Goal: Information Seeking & Learning: Learn about a topic

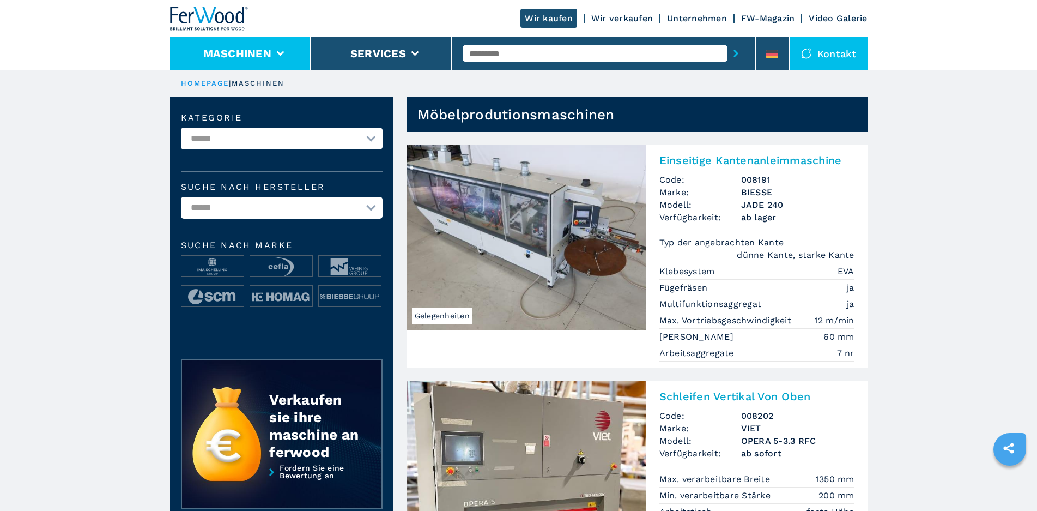
click at [288, 48] on li "Maschinen" at bounding box center [240, 53] width 141 height 33
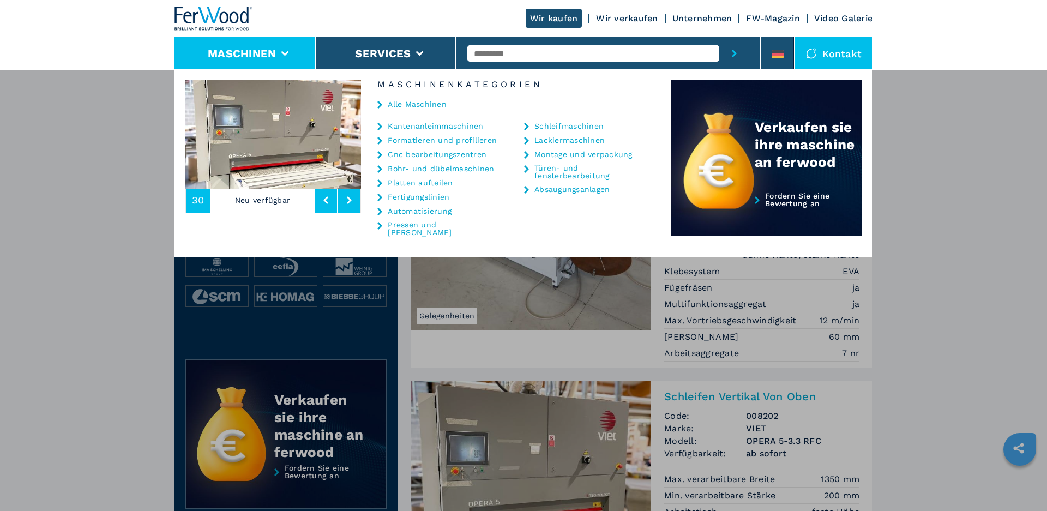
click at [426, 152] on link "Cnc bearbeitungszentren" at bounding box center [437, 154] width 99 height 8
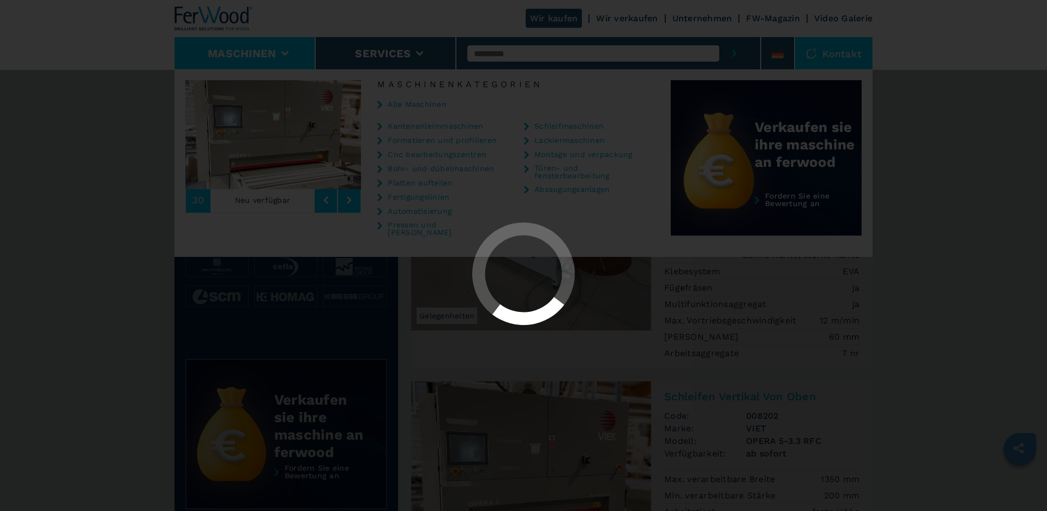
select select "**********"
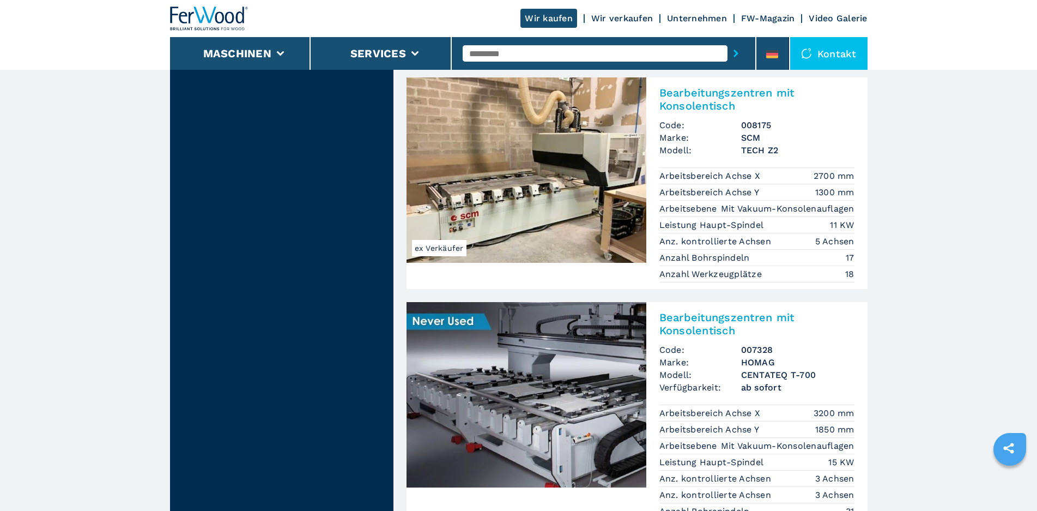
scroll to position [1036, 0]
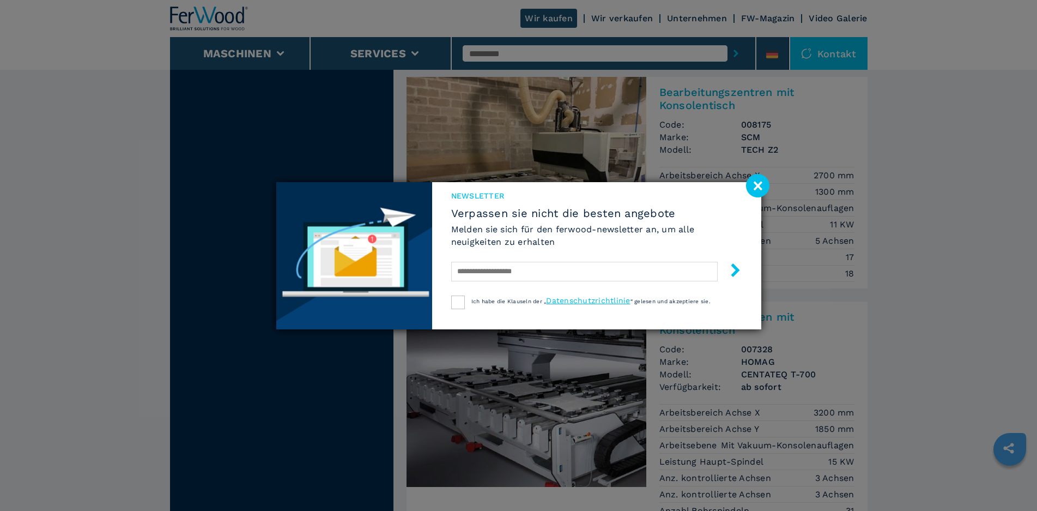
click at [762, 190] on image at bounding box center [757, 185] width 23 height 23
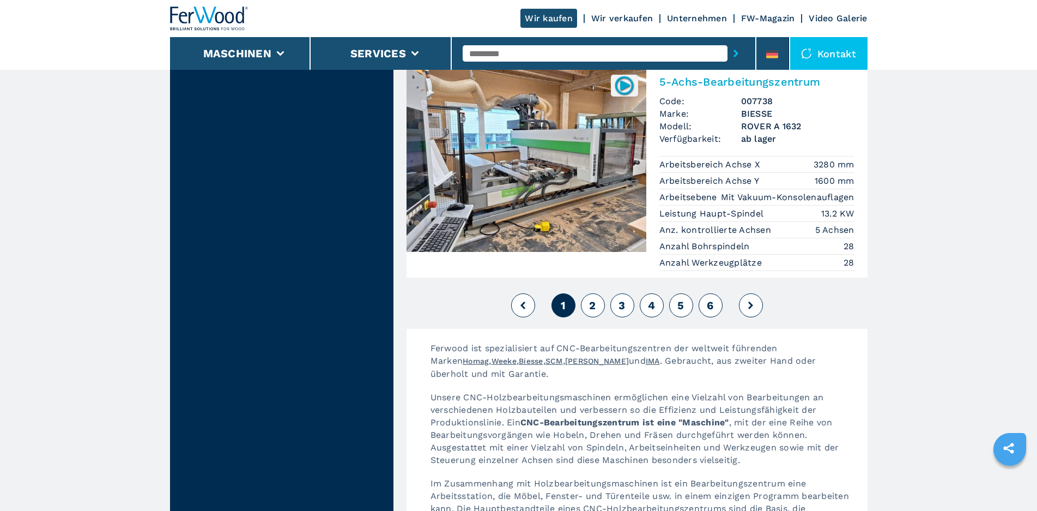
scroll to position [2780, 0]
click at [591, 293] on button "2" at bounding box center [593, 305] width 24 height 24
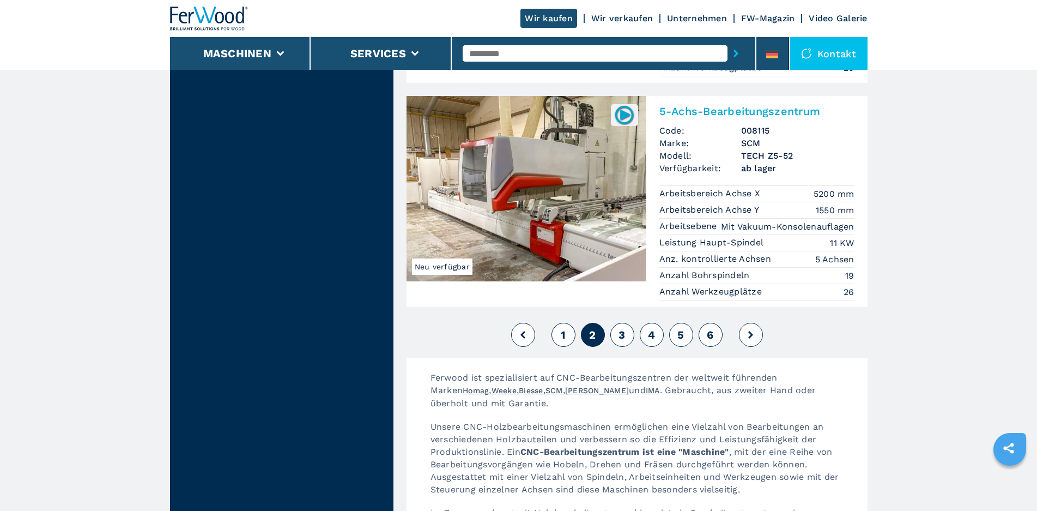
scroll to position [2726, 0]
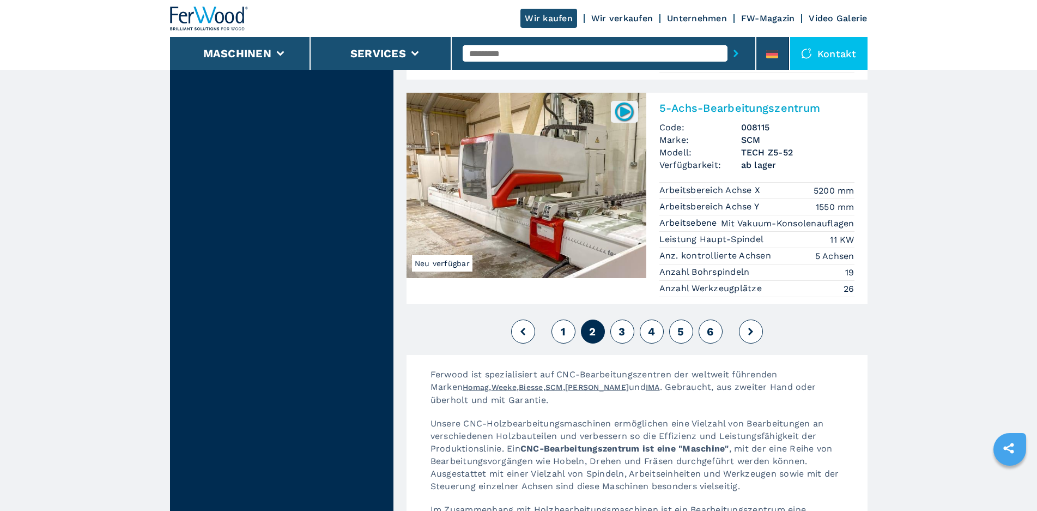
click at [624, 319] on button "3" at bounding box center [623, 331] width 24 height 24
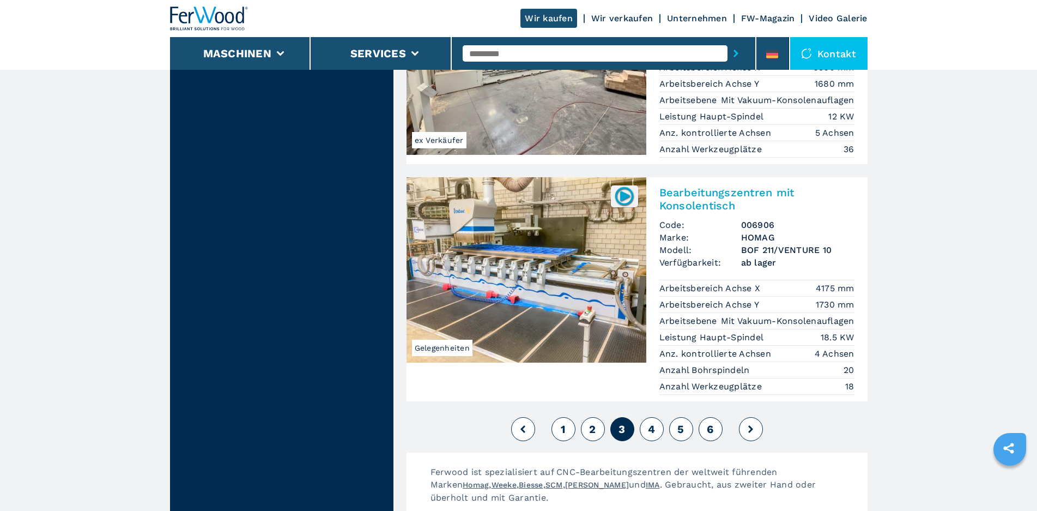
scroll to position [2835, 0]
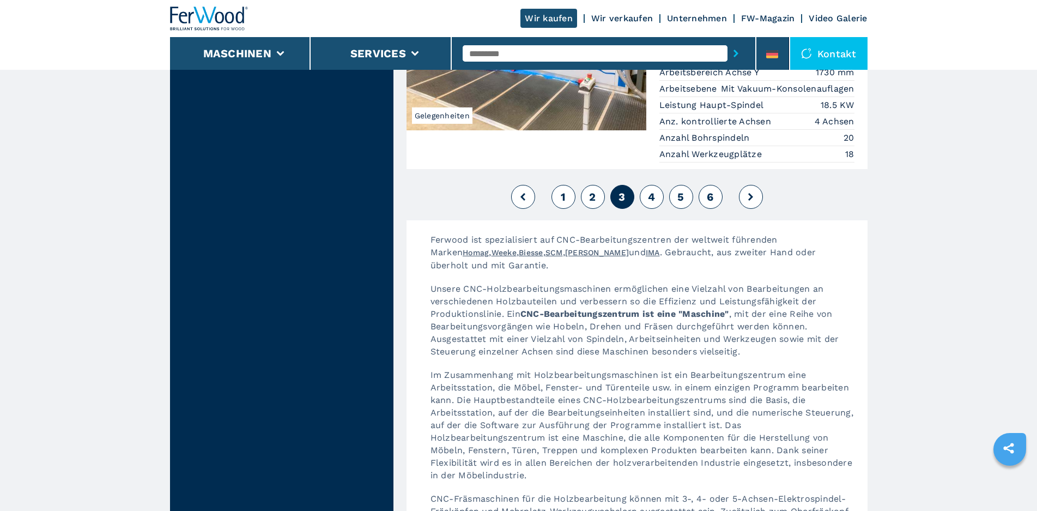
click at [654, 190] on span "4" at bounding box center [651, 196] width 7 height 13
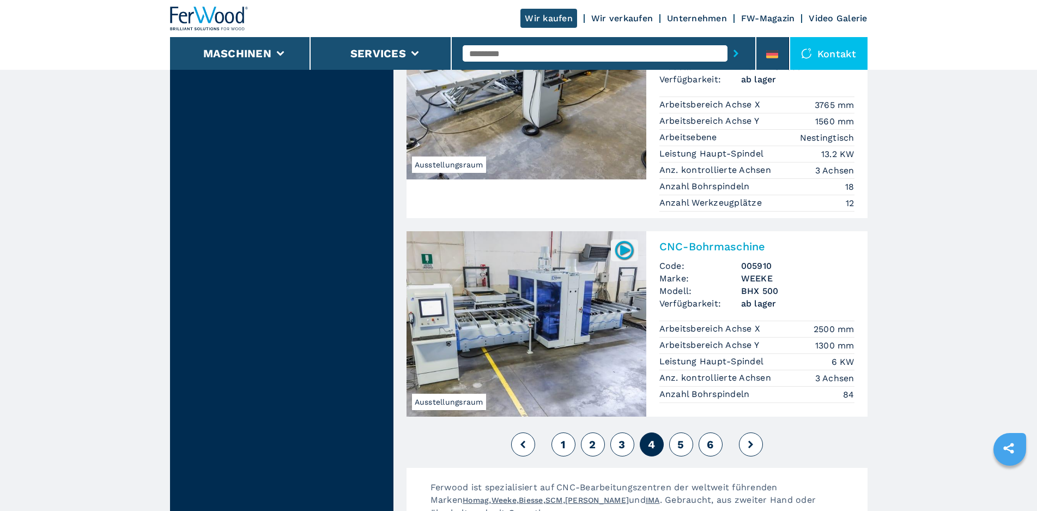
scroll to position [2844, 0]
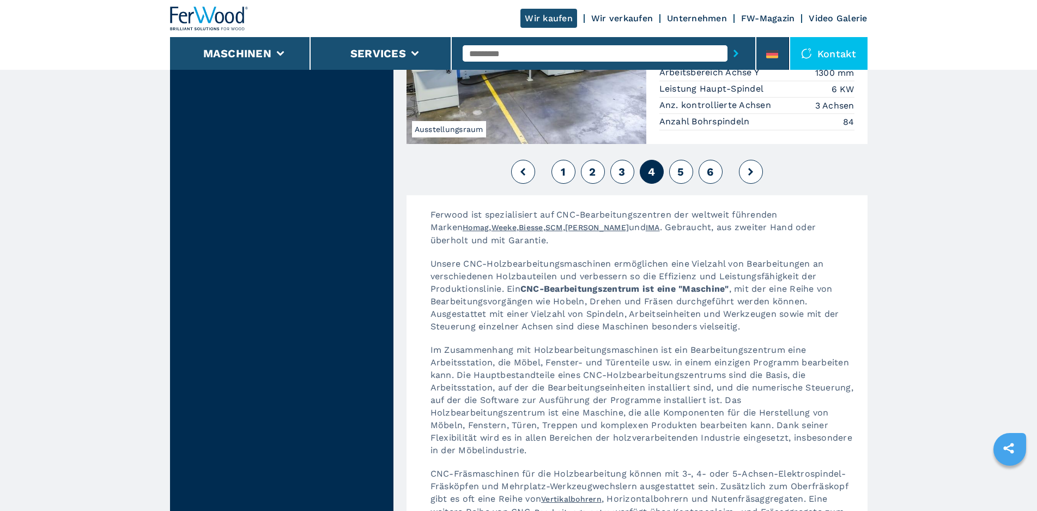
click at [680, 165] on span "5" at bounding box center [681, 171] width 7 height 13
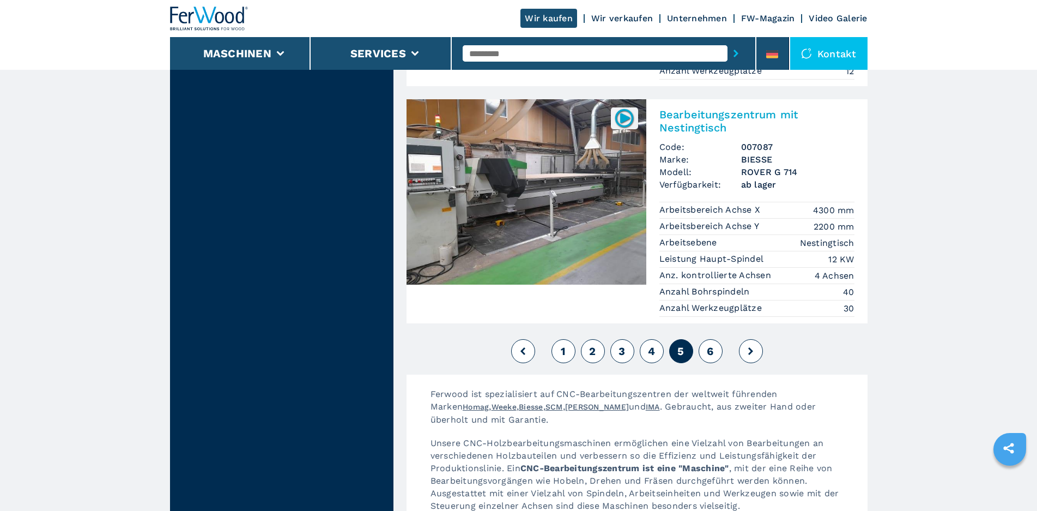
scroll to position [2780, 0]
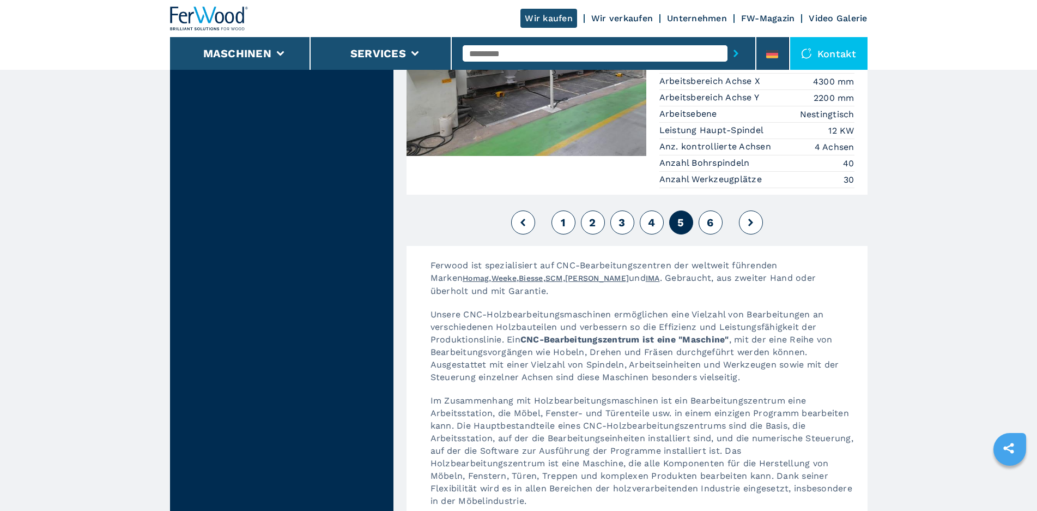
click at [704, 210] on button "6" at bounding box center [711, 222] width 24 height 24
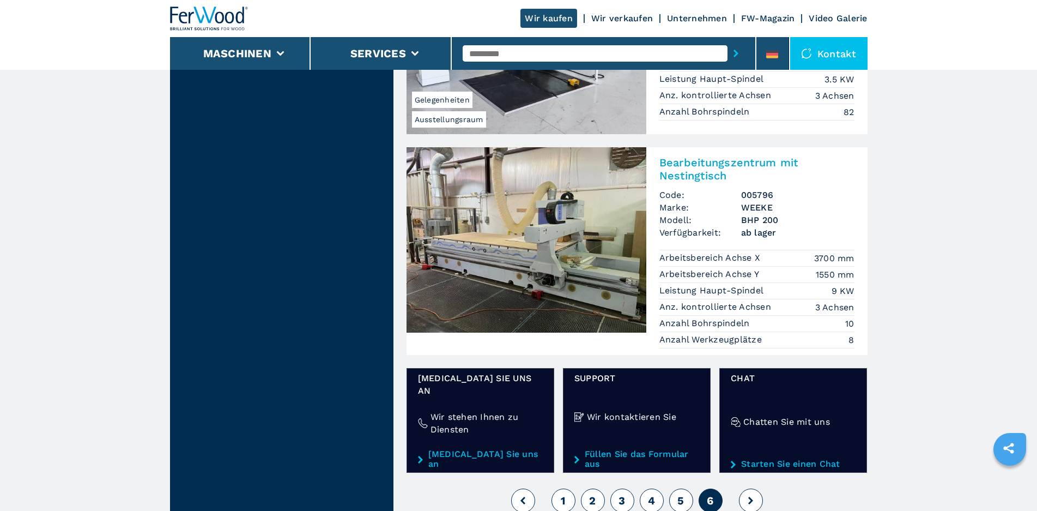
scroll to position [1145, 0]
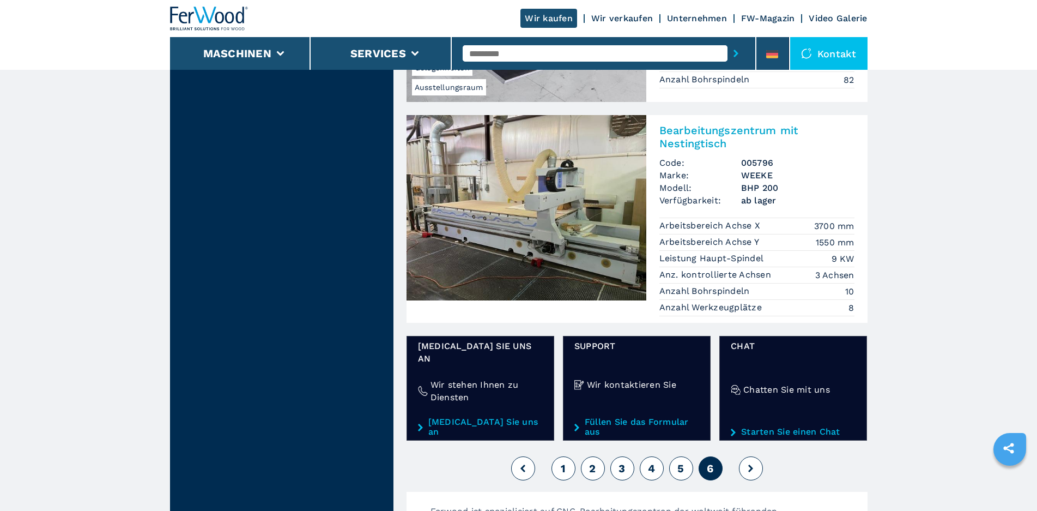
click at [753, 456] on button at bounding box center [751, 468] width 24 height 24
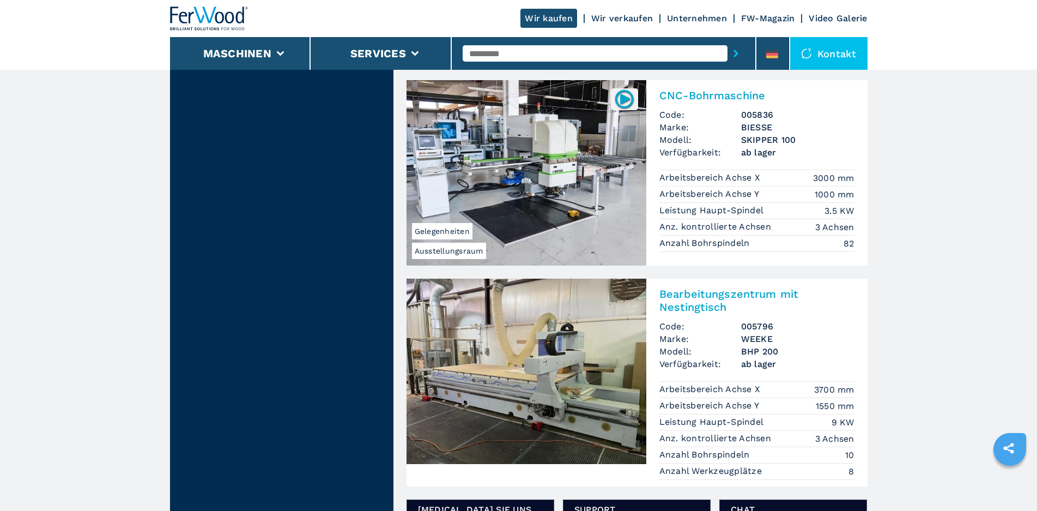
scroll to position [763, 0]
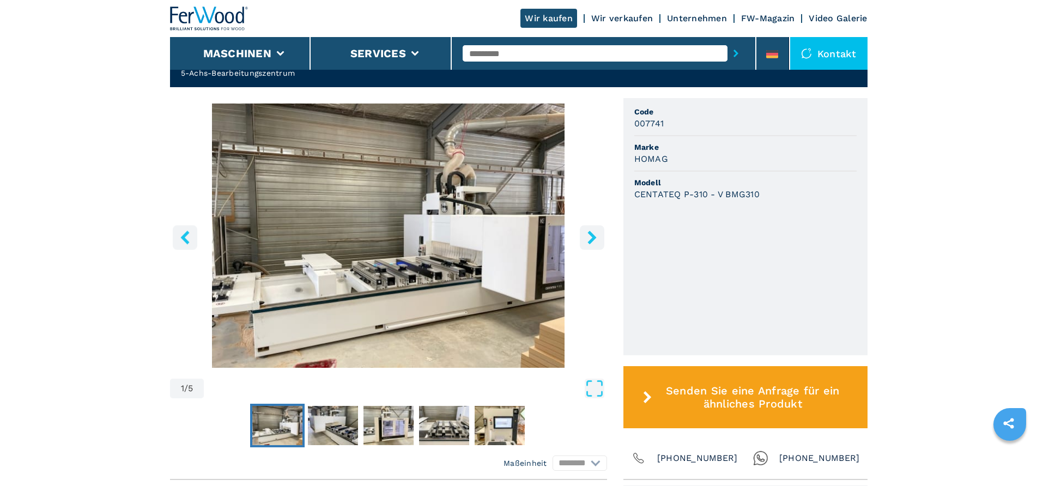
scroll to position [218, 0]
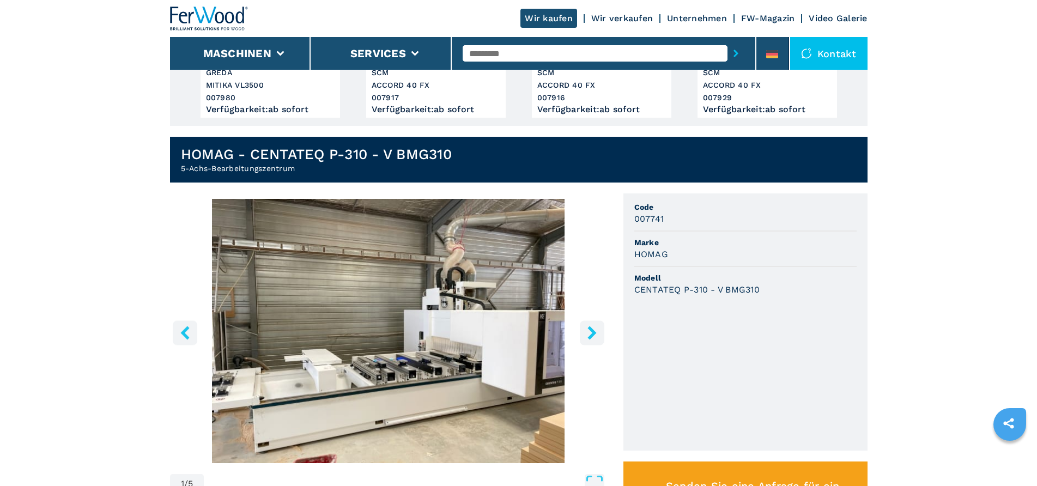
click at [588, 330] on icon "right-button" at bounding box center [592, 333] width 14 height 14
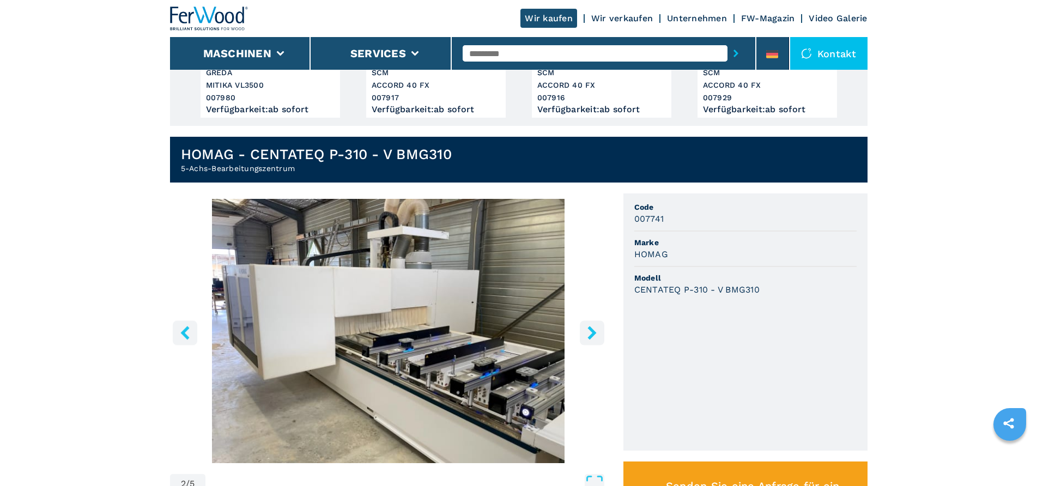
click at [588, 330] on icon "right-button" at bounding box center [592, 333] width 14 height 14
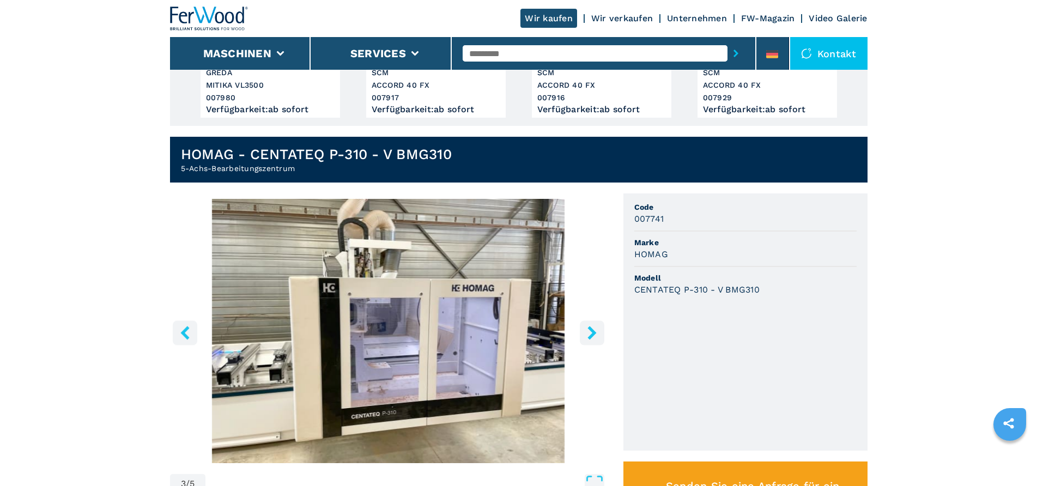
click at [588, 330] on icon "right-button" at bounding box center [592, 333] width 14 height 14
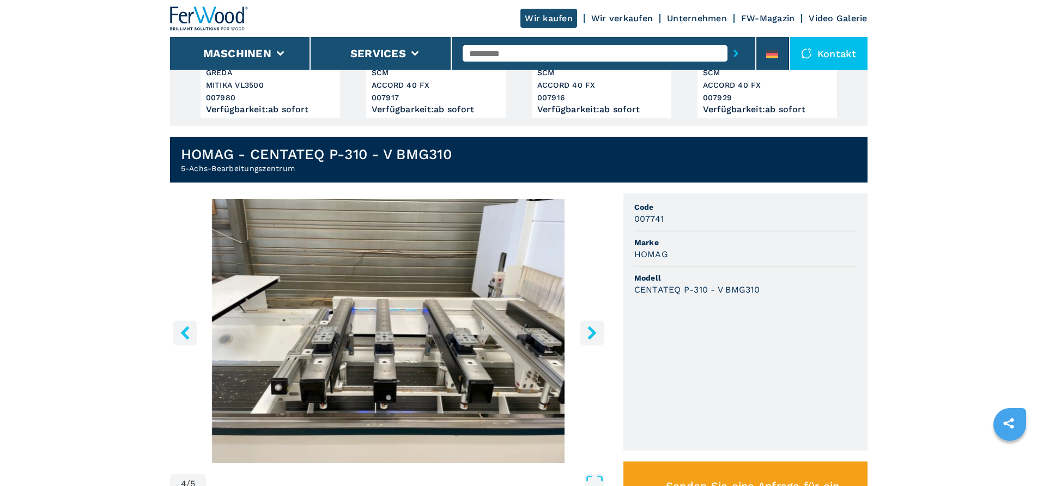
click at [588, 330] on icon "right-button" at bounding box center [592, 333] width 14 height 14
